Goal: Task Accomplishment & Management: Manage account settings

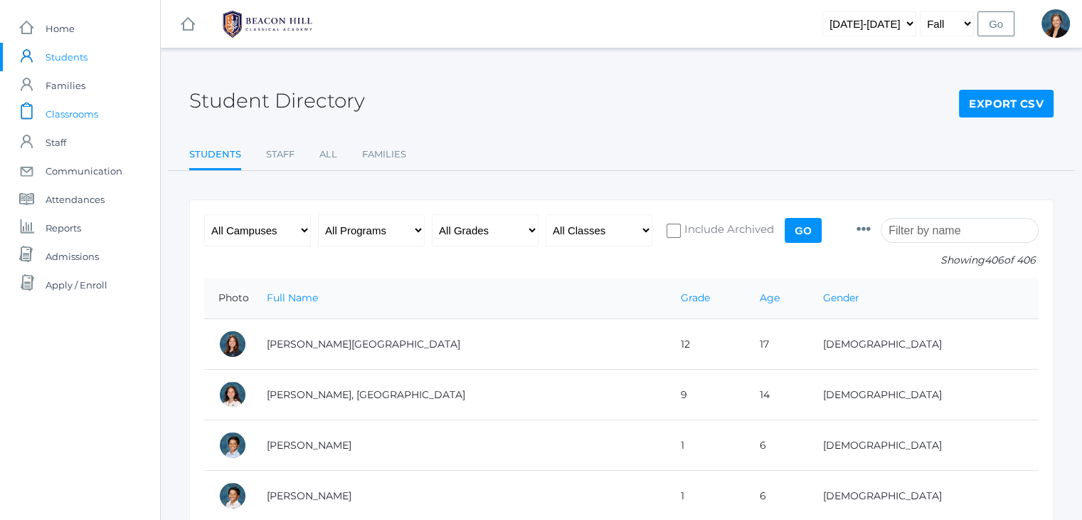
click at [95, 112] on span "Classrooms" at bounding box center [72, 114] width 53 height 28
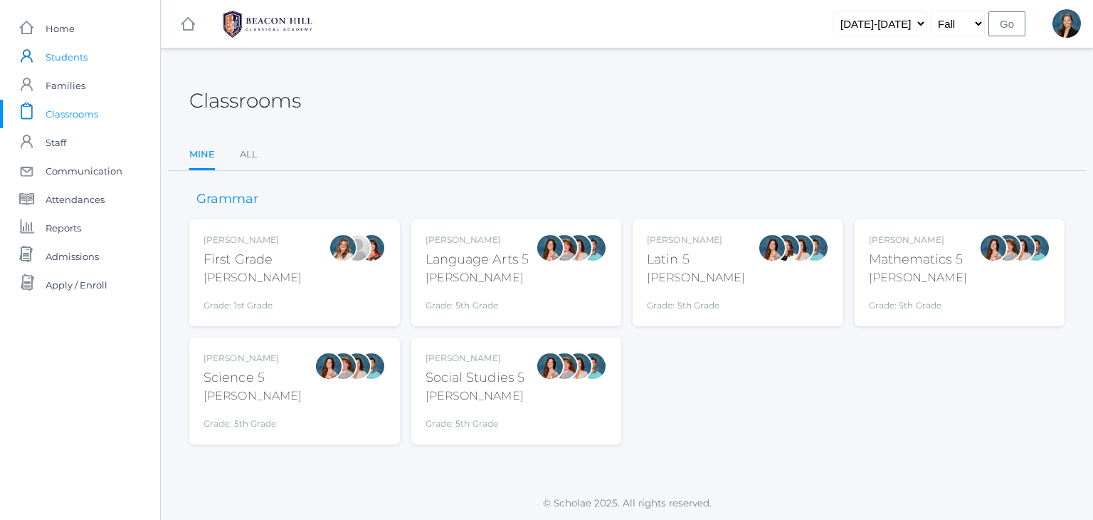
click at [65, 56] on span "Students" at bounding box center [67, 57] width 42 height 28
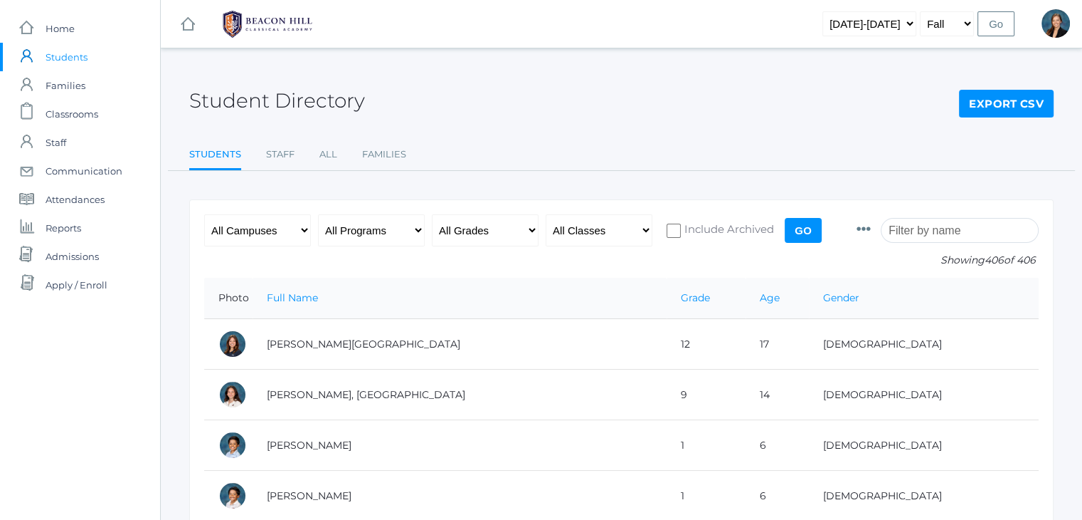
click at [974, 234] on input "search" at bounding box center [960, 230] width 158 height 25
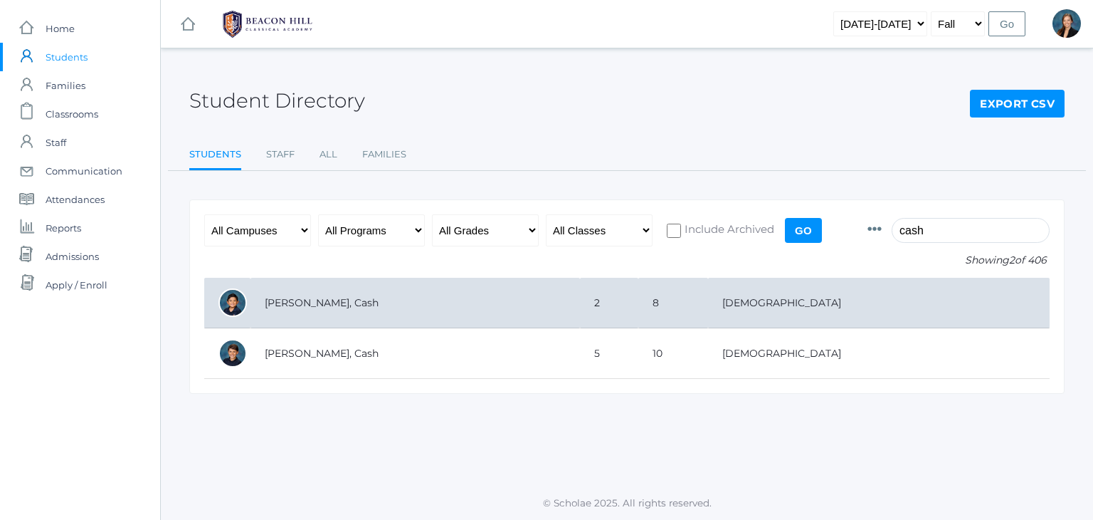
type input "cash"
click at [534, 290] on td "[PERSON_NAME], Cash" at bounding box center [416, 303] width 330 height 51
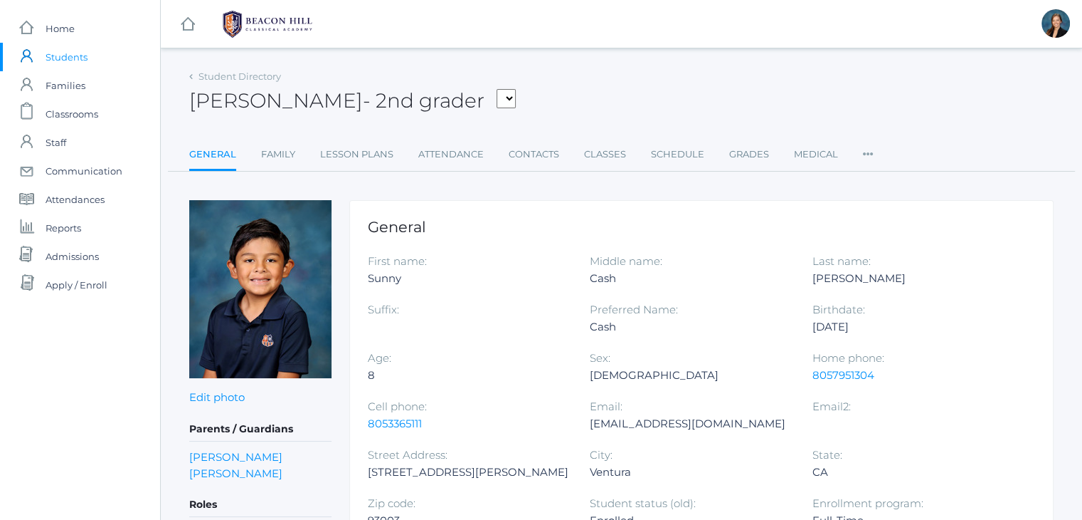
click at [657, 95] on div "Cash Carey - 2nd grader Adams, Jack Albanese, Elle Benson, Alexandra Bigley, Cu…" at bounding box center [621, 92] width 865 height 53
click at [590, 115] on div "Cash Carey - 2nd grader Adams, Jack Albanese, Elle Benson, Alexandra Bigley, Cu…" at bounding box center [621, 92] width 865 height 53
click at [538, 152] on link "Contacts" at bounding box center [534, 154] width 51 height 28
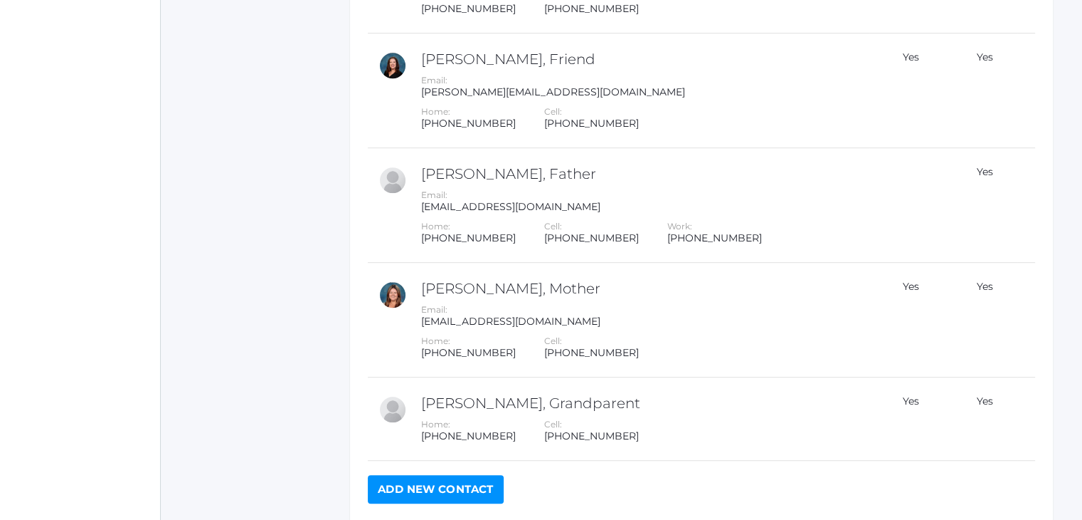
scroll to position [843, 0]
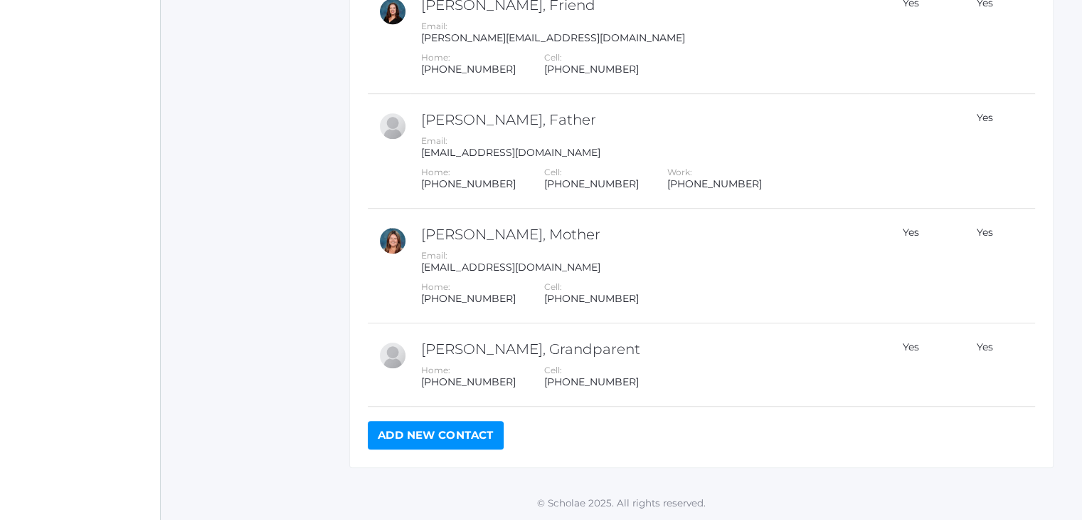
click at [433, 436] on link "Add New Contact" at bounding box center [436, 435] width 136 height 28
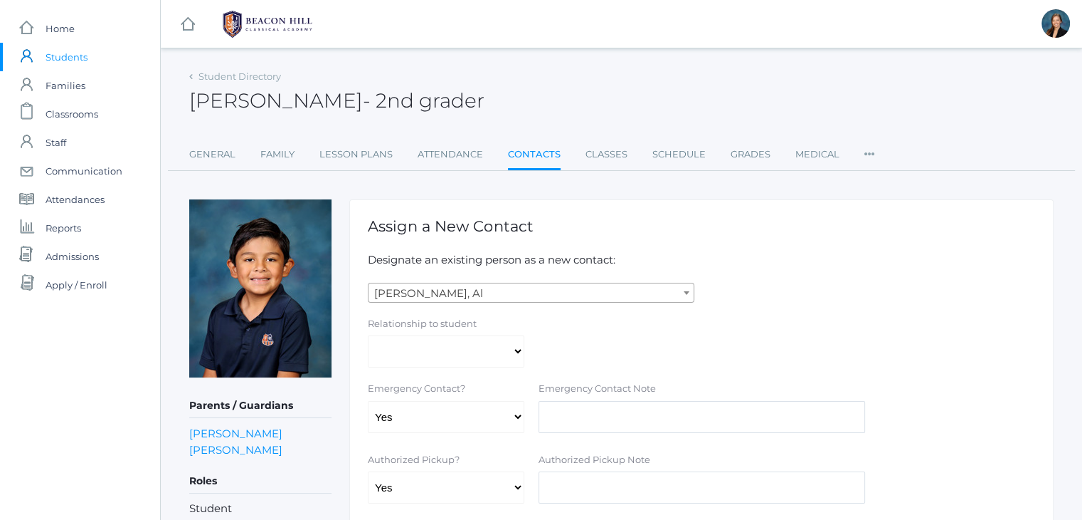
click at [408, 295] on span "[PERSON_NAME], Al" at bounding box center [531, 293] width 325 height 20
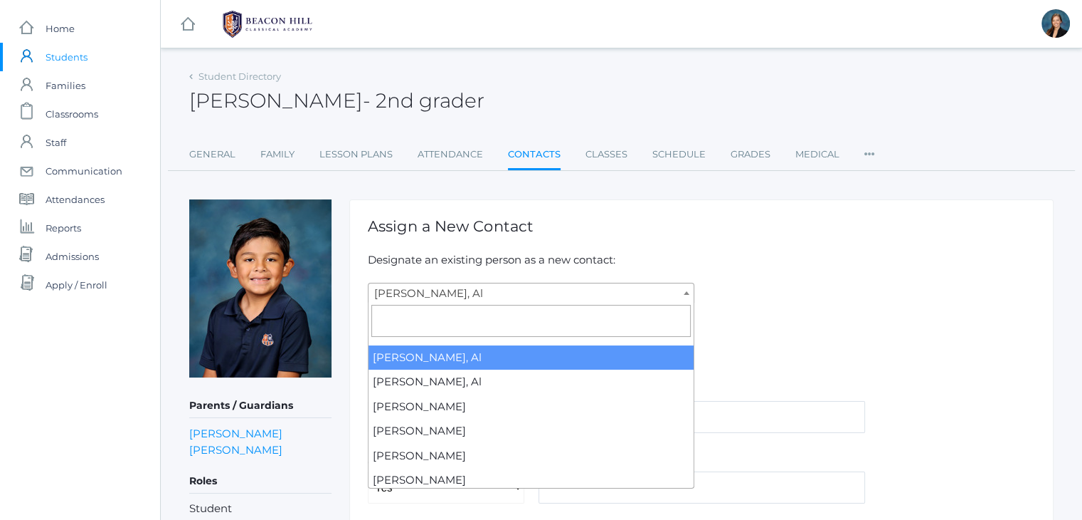
type input "y"
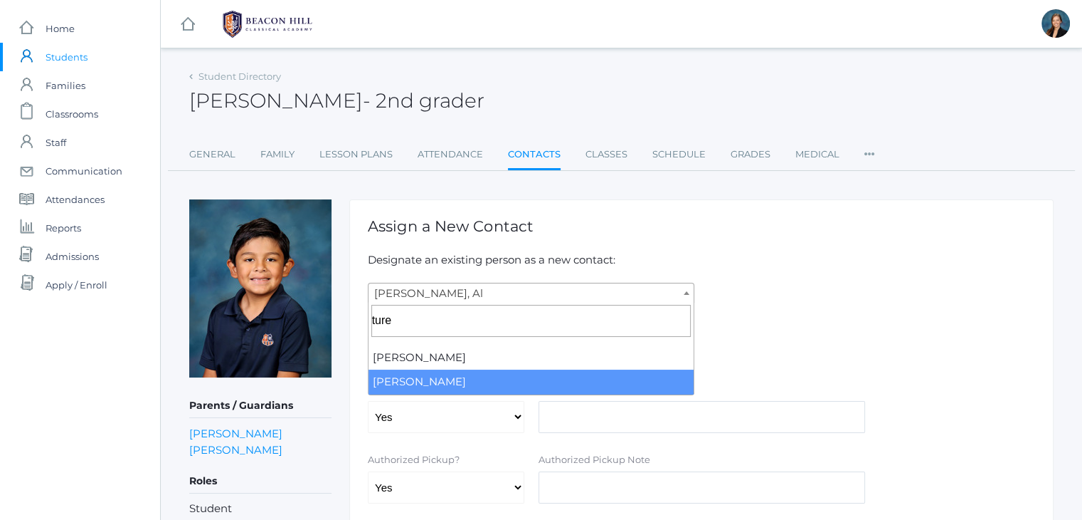
type input "ture"
select select "2516"
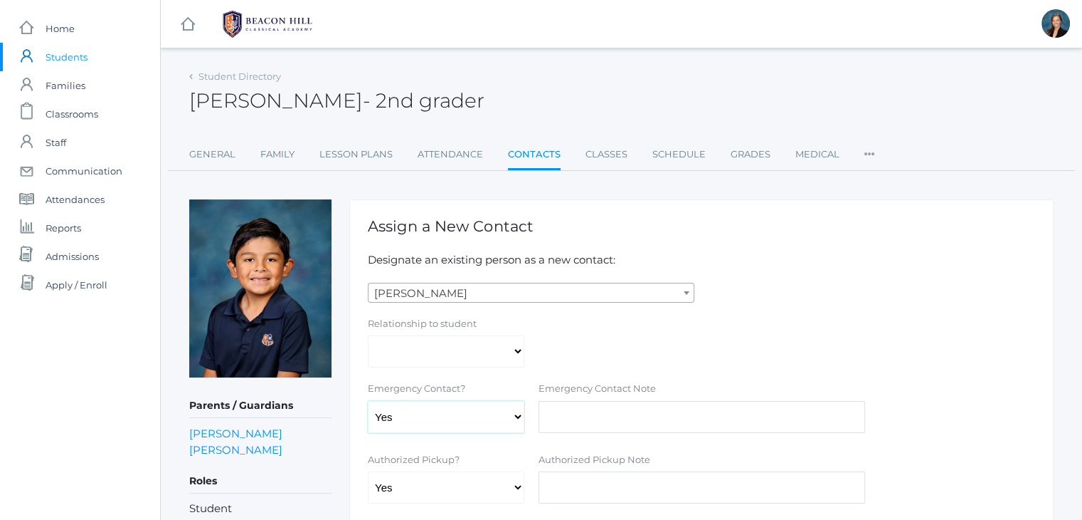
click at [474, 406] on select "Yes No" at bounding box center [446, 417] width 157 height 32
select select "false"
click at [368, 401] on select "Yes No" at bounding box center [446, 417] width 157 height 32
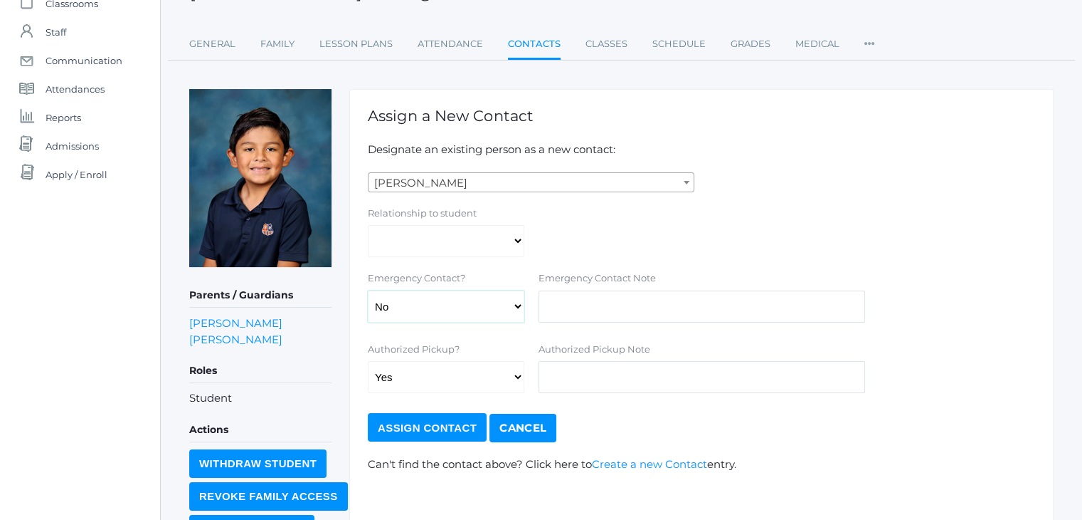
scroll to position [184, 0]
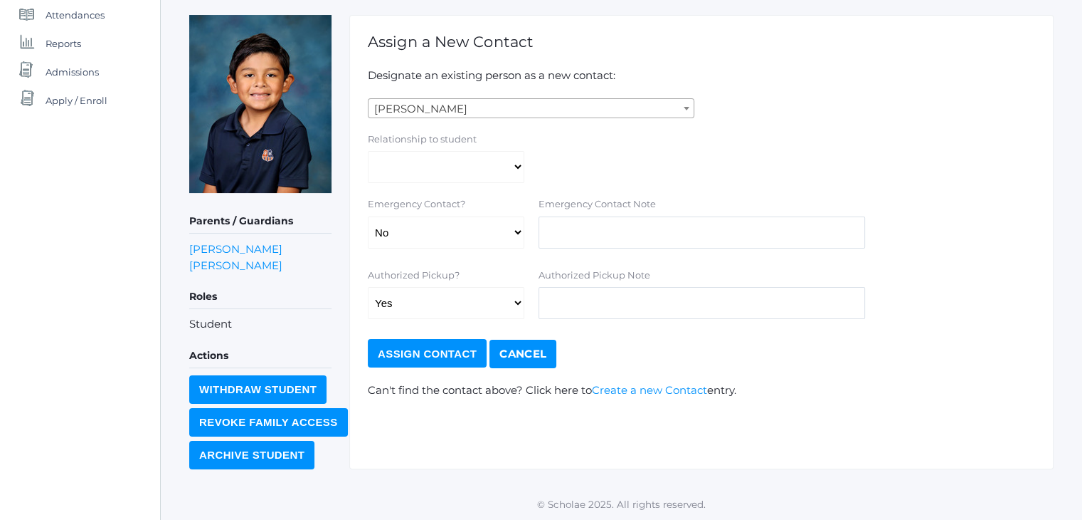
click at [453, 345] on input "Assign Contact" at bounding box center [427, 353] width 119 height 28
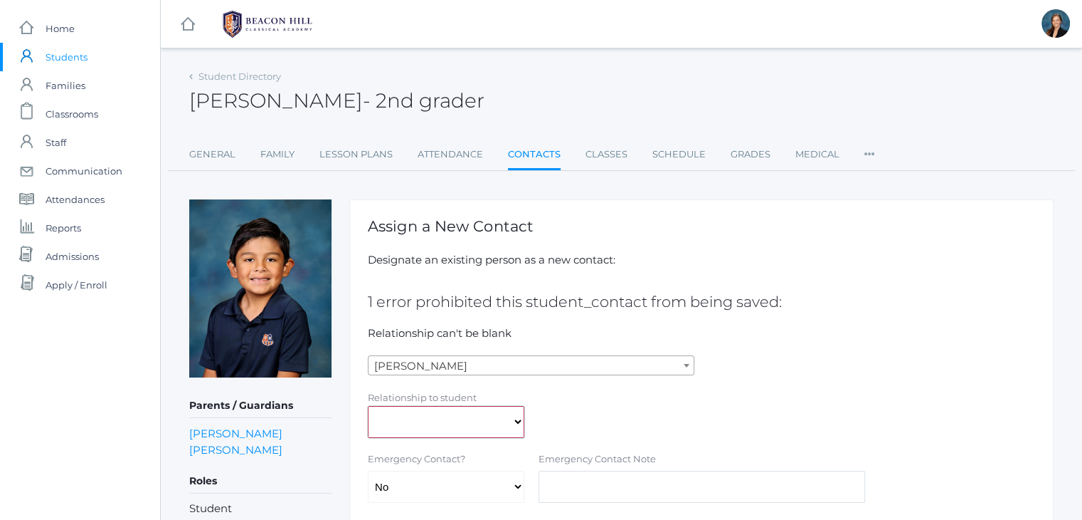
click at [445, 421] on select "Aunt Birth Mom Brother Father Friend Grandparent Guardian Mother Other Sister S…" at bounding box center [446, 422] width 157 height 32
select select "Other"
click at [368, 406] on select "Aunt Birth Mom Brother Father Friend Grandparent Guardian Mother Other Sister S…" at bounding box center [446, 422] width 157 height 32
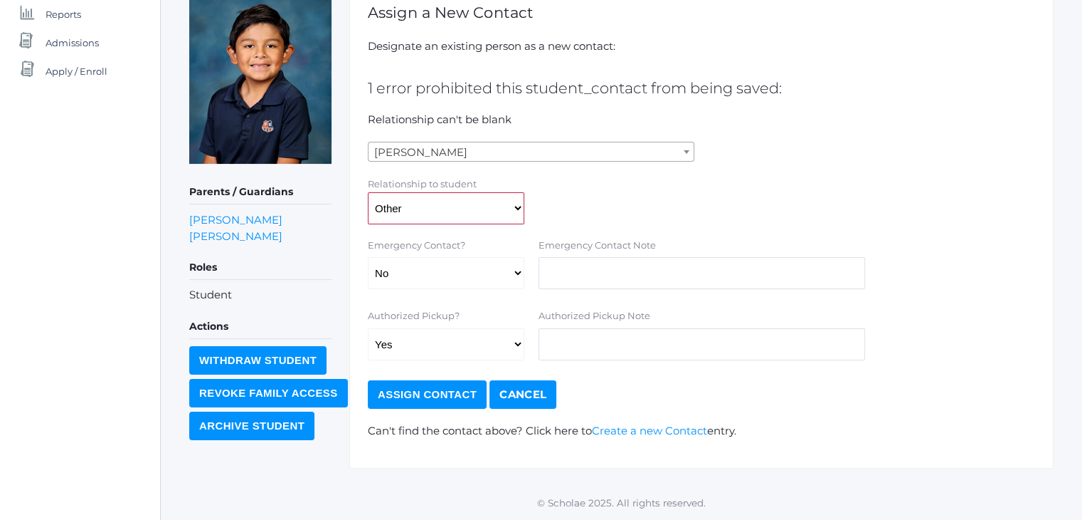
click at [444, 389] on input "Assign Contact" at bounding box center [427, 394] width 119 height 28
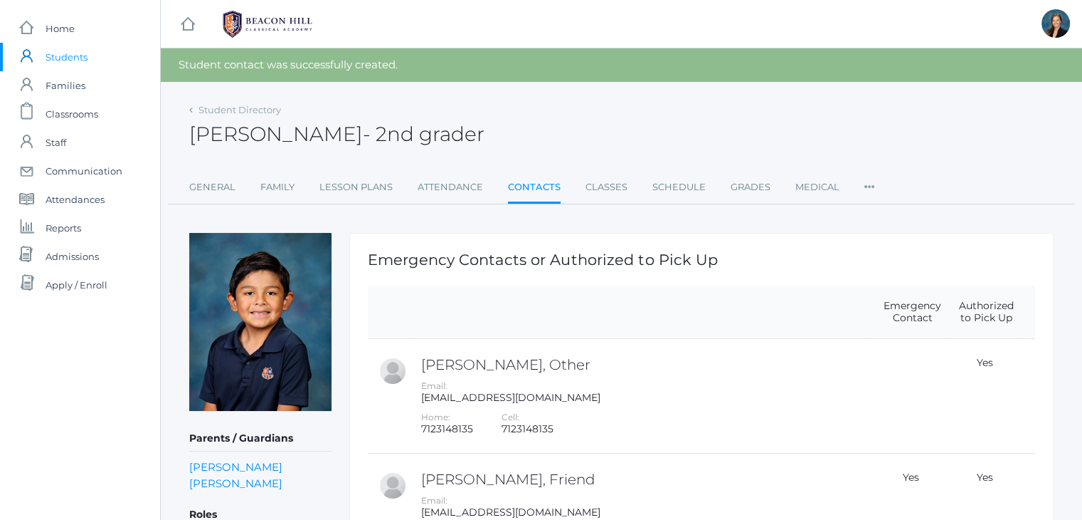
click at [54, 54] on span "Students" at bounding box center [67, 57] width 42 height 28
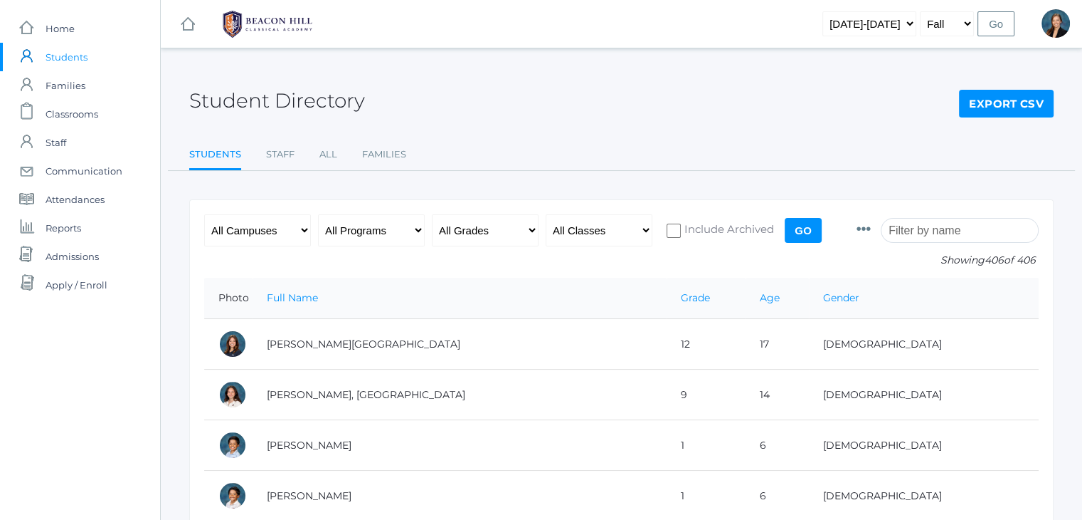
click at [914, 231] on input "search" at bounding box center [960, 230] width 158 height 25
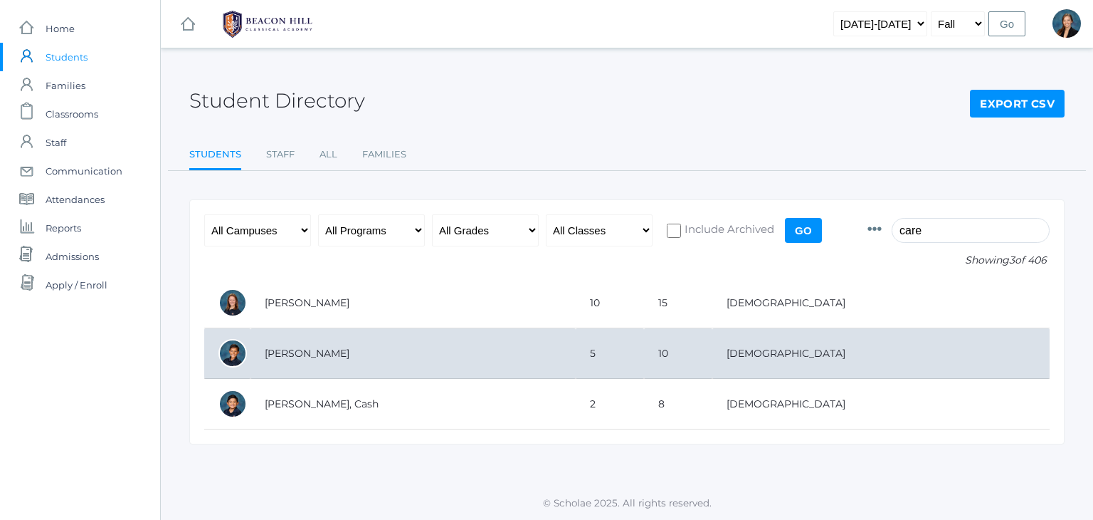
type input "care"
click at [330, 359] on td "Carey, Gunnar" at bounding box center [413, 353] width 325 height 51
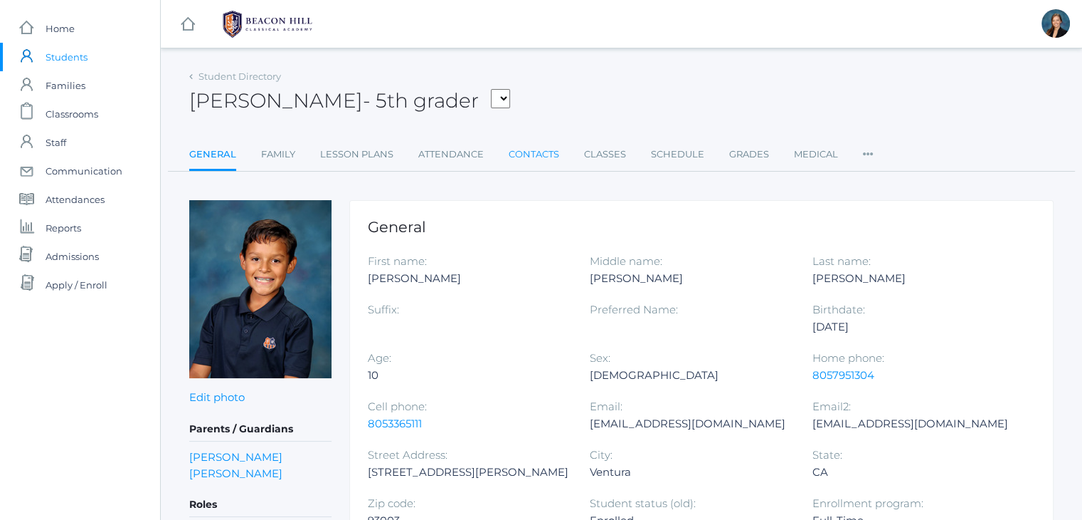
click at [517, 154] on link "Contacts" at bounding box center [534, 154] width 51 height 28
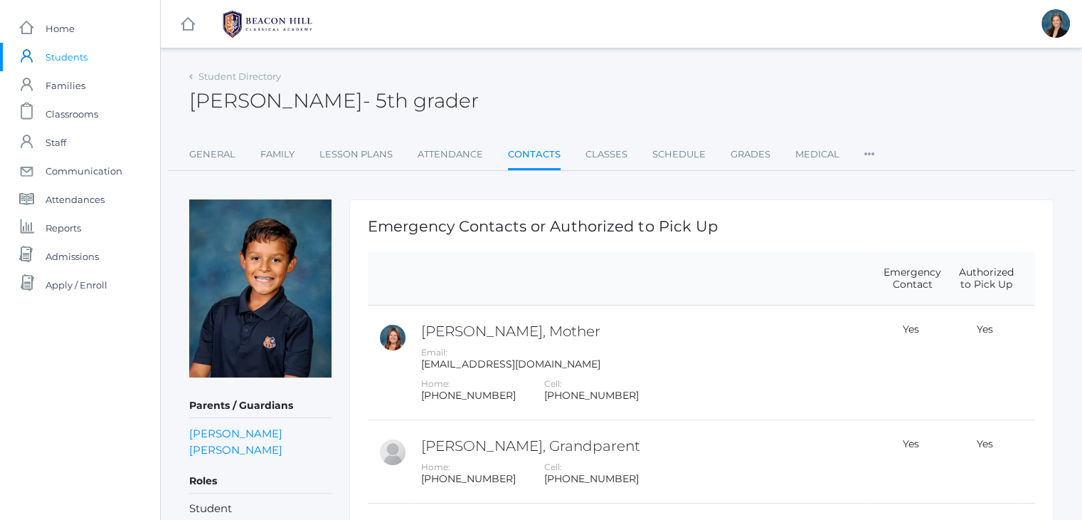
click at [704, 9] on div "icons/ui/navigation/hamburger Created with Sketch. icons/ui/navigation/home Cre…" at bounding box center [622, 24] width 922 height 48
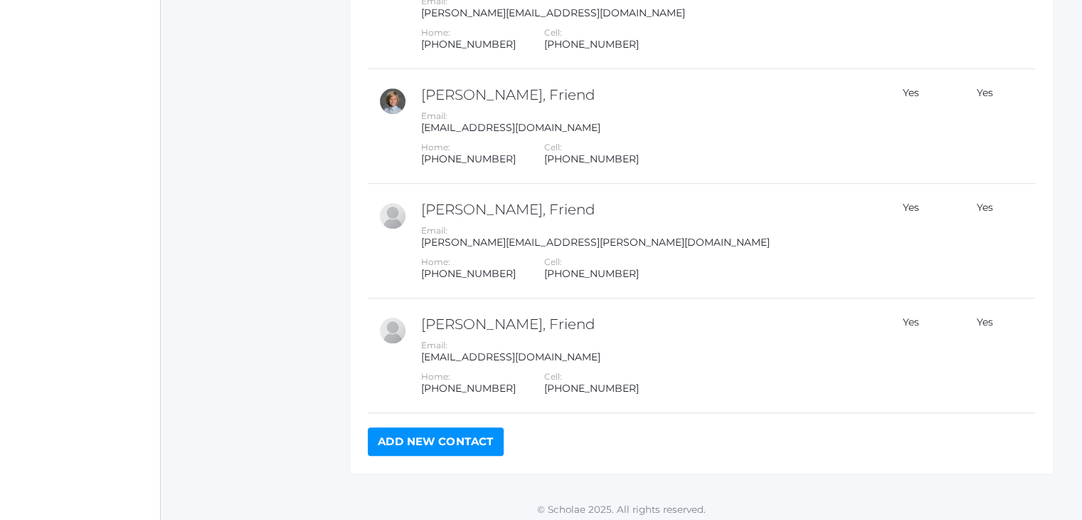
scroll to position [958, 0]
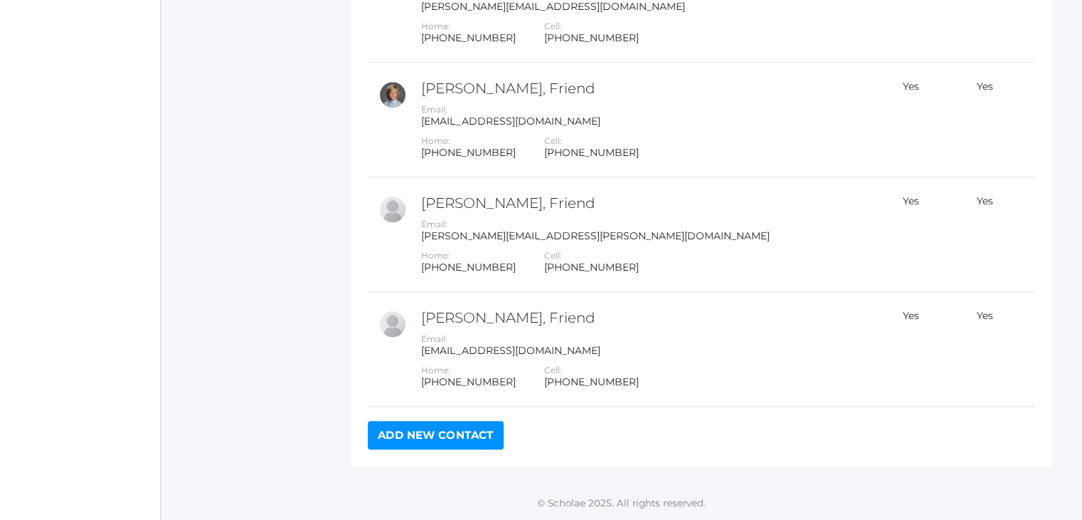
click at [473, 426] on link "Add New Contact" at bounding box center [436, 435] width 136 height 28
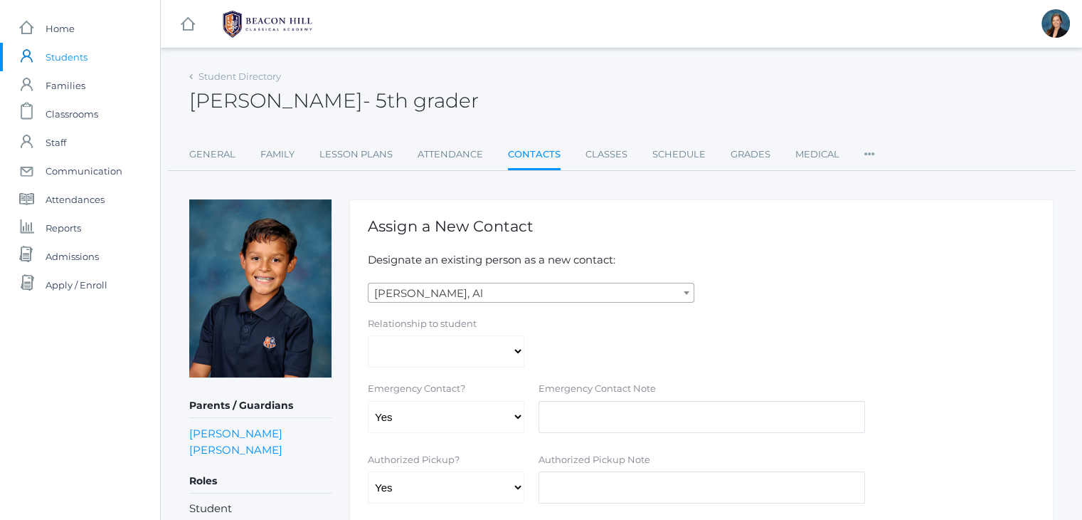
click at [463, 293] on span "[PERSON_NAME], Al" at bounding box center [531, 293] width 325 height 20
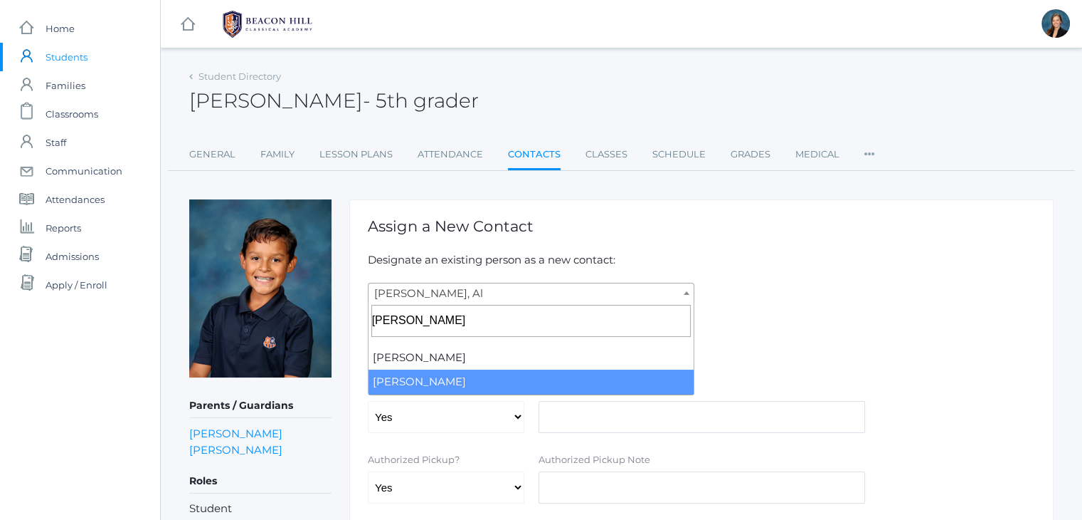
type input "turek"
select select "2516"
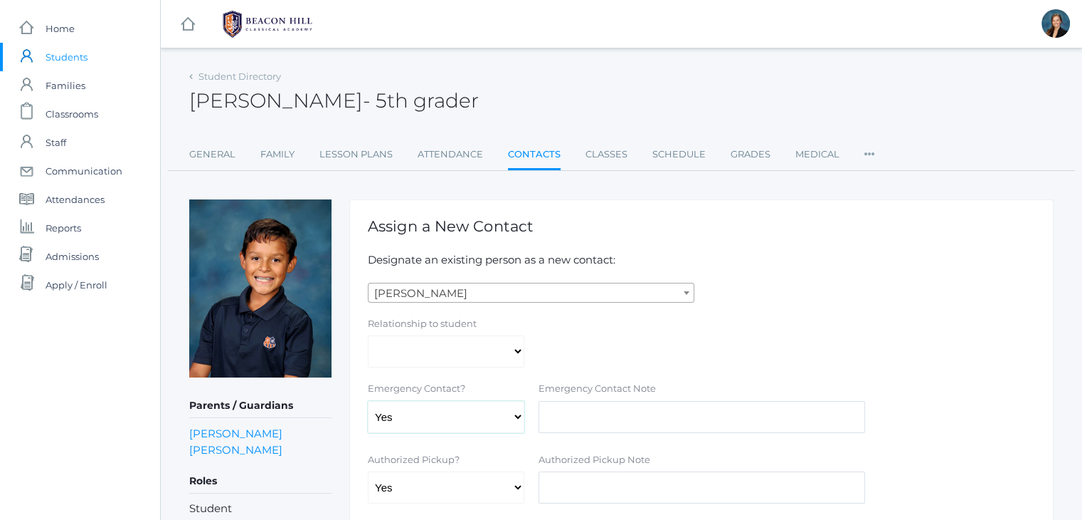
click at [430, 416] on select "Yes No" at bounding box center [446, 417] width 157 height 32
select select "false"
click at [368, 401] on select "Yes No" at bounding box center [446, 417] width 157 height 32
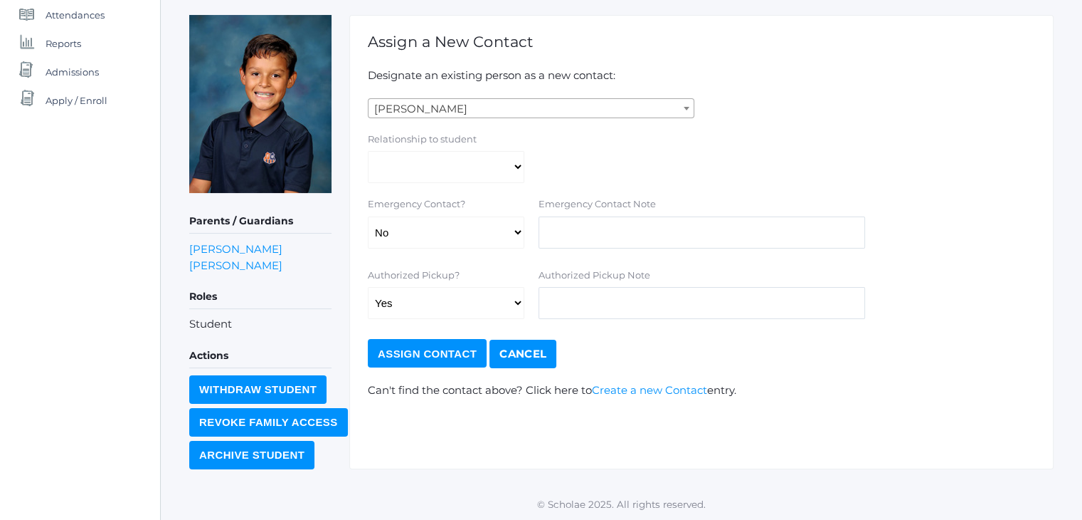
click at [415, 345] on input "Assign Contact" at bounding box center [427, 353] width 119 height 28
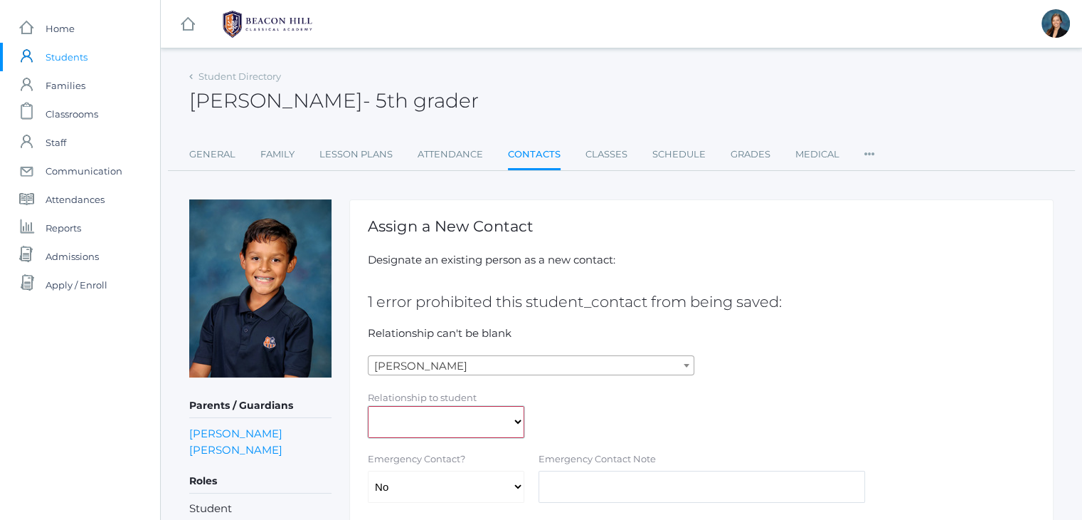
click at [456, 428] on select "Aunt Birth Mom Brother Father Friend Grandparent Guardian Mother Other Sister S…" at bounding box center [446, 422] width 157 height 32
select select "Other"
click at [368, 406] on select "Aunt Birth Mom Brother Father Friend Grandparent Guardian Mother Other Sister S…" at bounding box center [446, 422] width 157 height 32
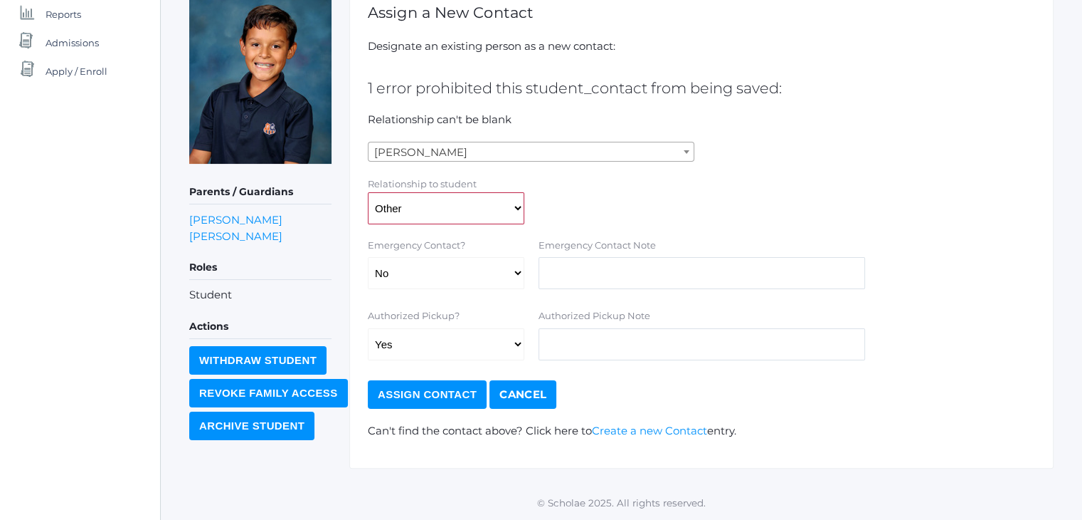
click at [391, 385] on input "Assign Contact" at bounding box center [427, 394] width 119 height 28
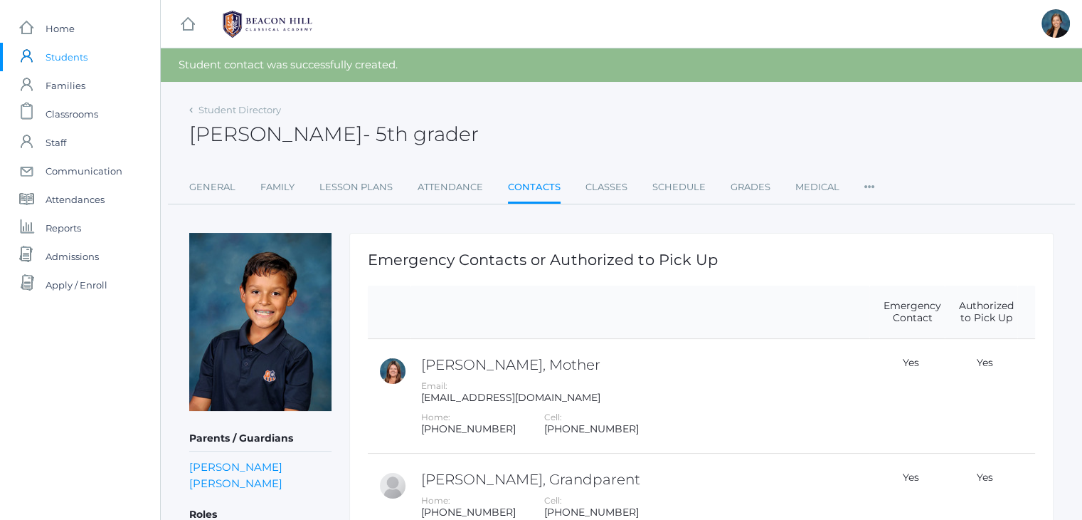
click at [58, 58] on span "Students" at bounding box center [67, 57] width 42 height 28
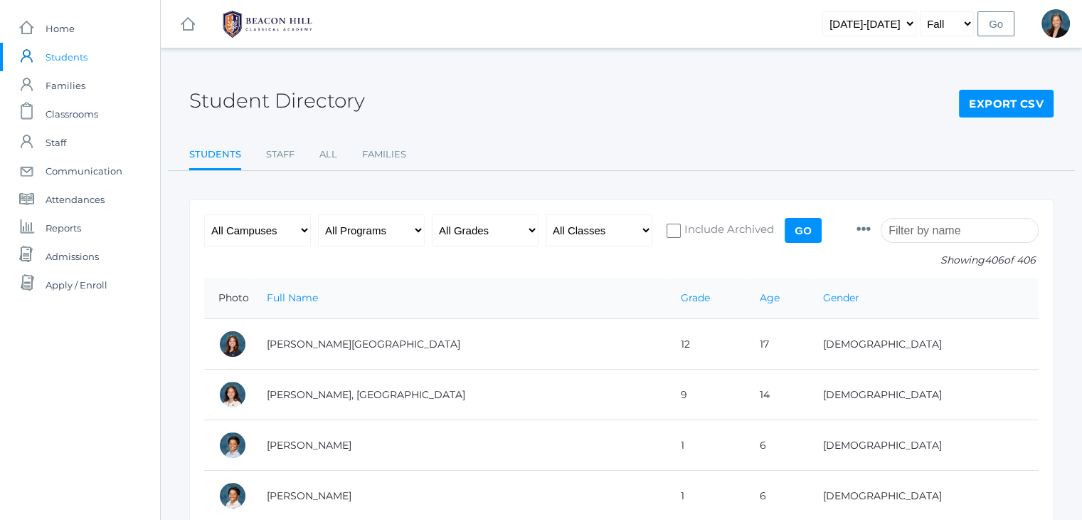
click at [595, 127] on div "Student Directory Export CSV Students Staff All Families Students Staff All Fam…" at bounding box center [621, 118] width 865 height 105
click at [541, 89] on div "Student Directory Export CSV" at bounding box center [621, 92] width 865 height 53
